Goal: Find contact information: Obtain details needed to contact an individual or organization

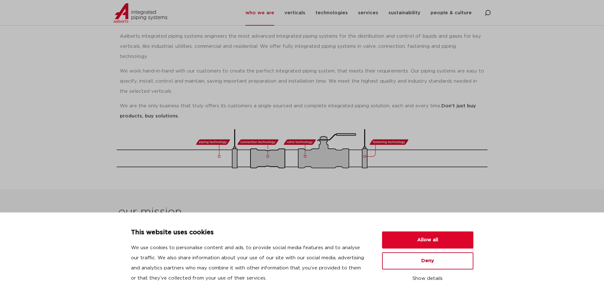
scroll to position [119, 0]
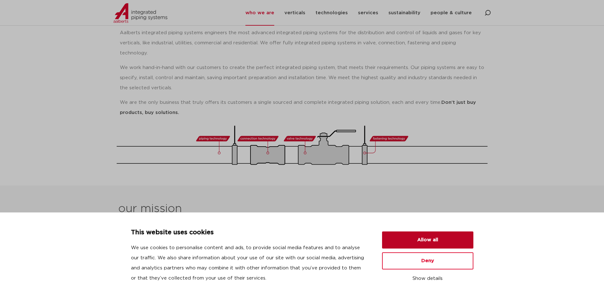
click at [438, 242] on button "Allow all" at bounding box center [427, 240] width 91 height 17
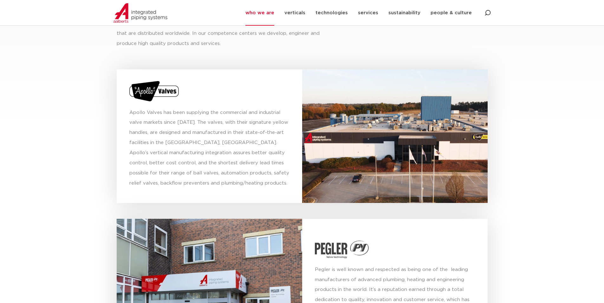
scroll to position [2179, 0]
click at [444, 16] on link "people & culture" at bounding box center [450, 13] width 41 height 26
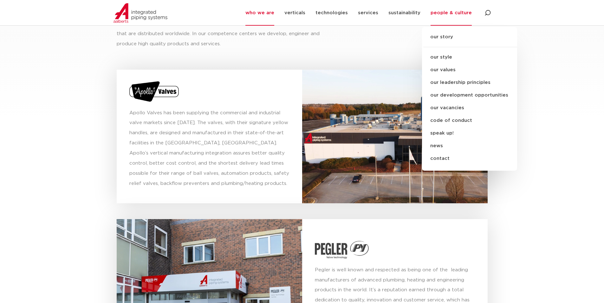
click at [444, 157] on link "contact" at bounding box center [469, 158] width 95 height 13
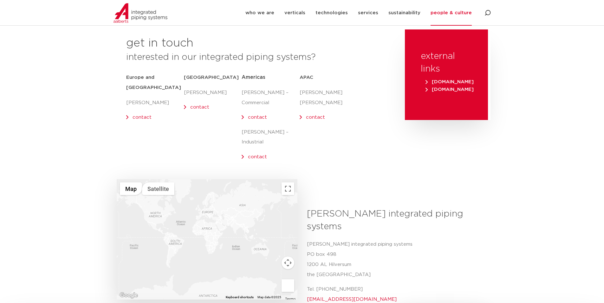
scroll to position [79, 0]
click at [258, 154] on link "contact" at bounding box center [257, 156] width 19 height 5
